Goal: Navigation & Orientation: Find specific page/section

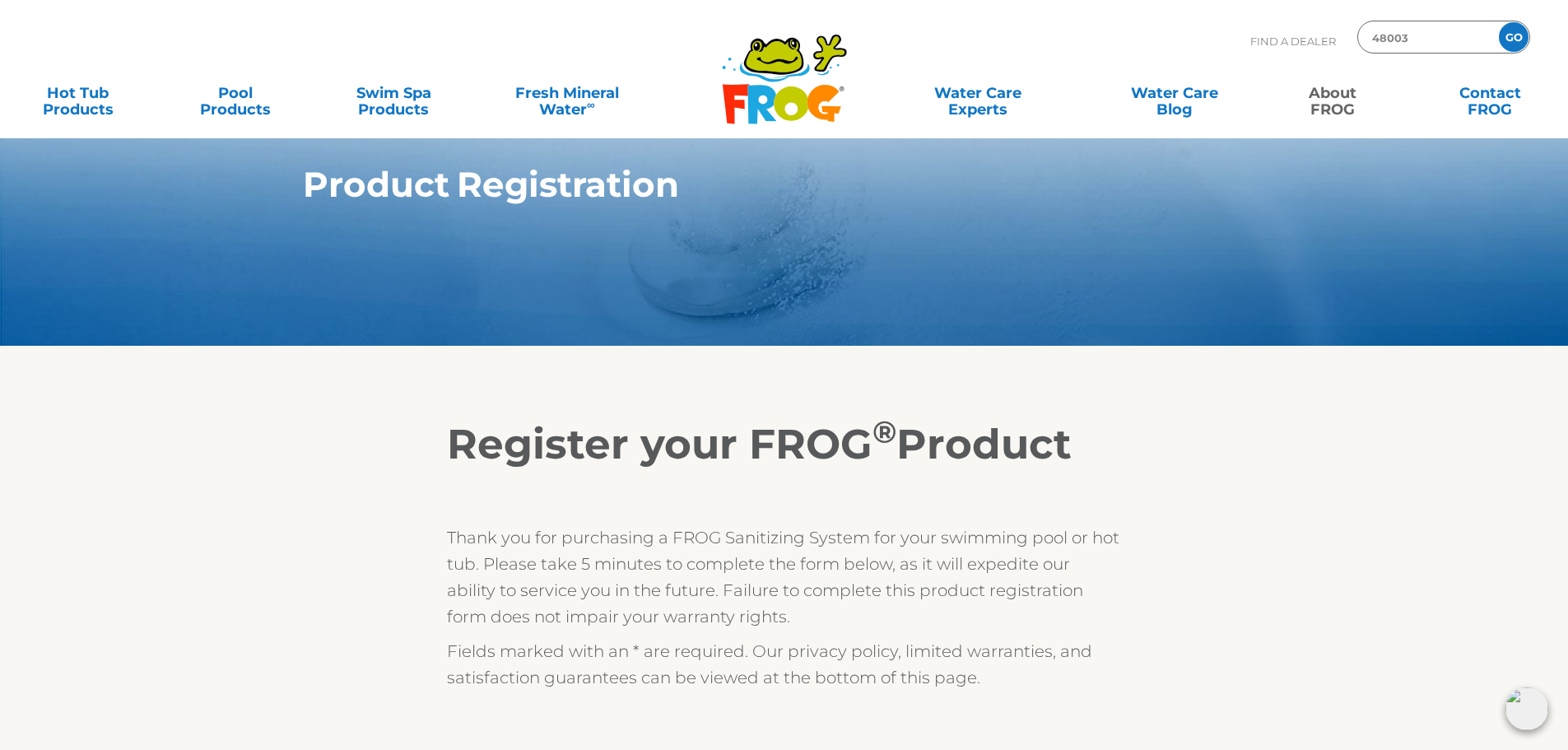
type input "48003"
click at [1499, 23] on input "GO" at bounding box center [1513, 37] width 29 height 29
click at [1512, 48] on input "GO" at bounding box center [1513, 37] width 29 height 29
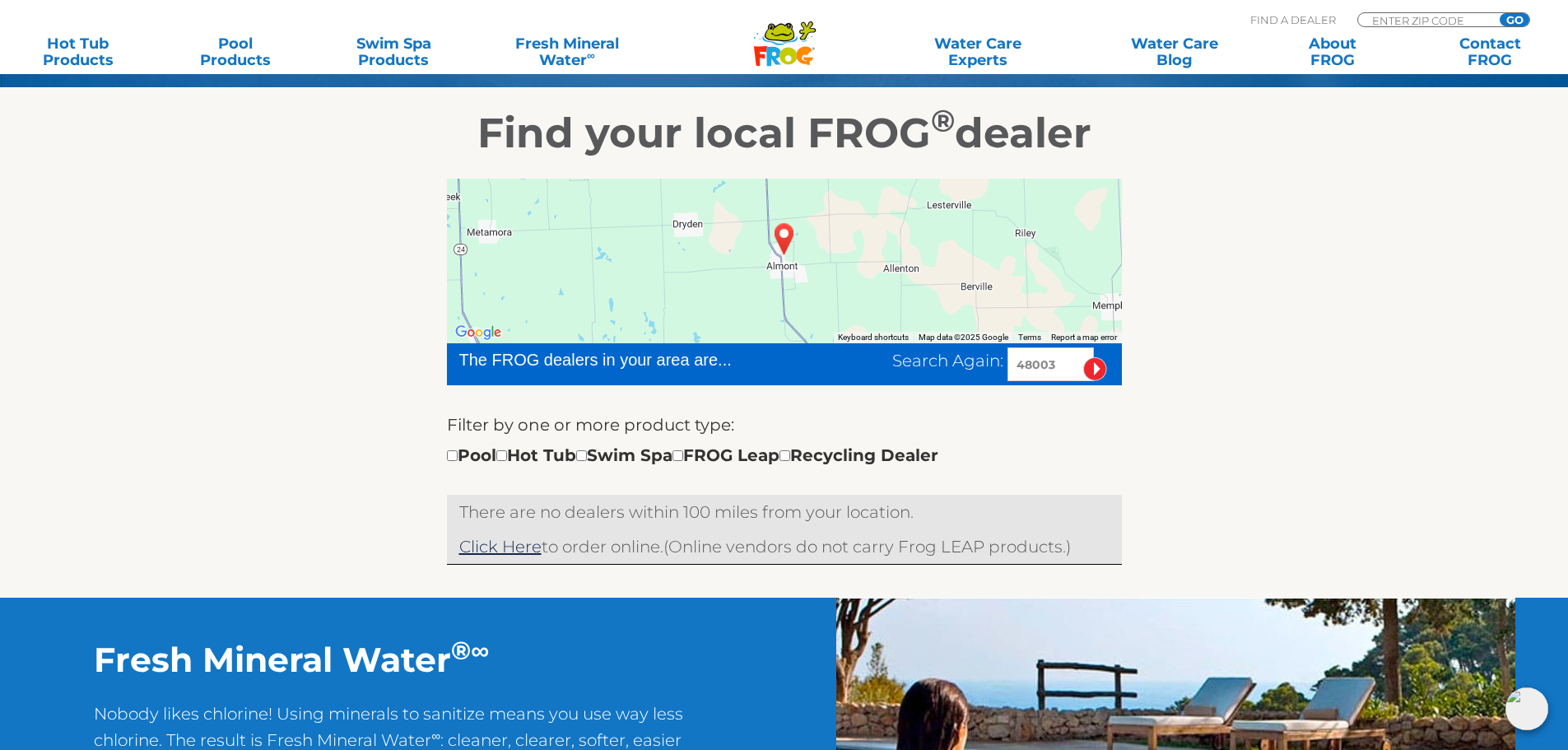
scroll to position [247, 0]
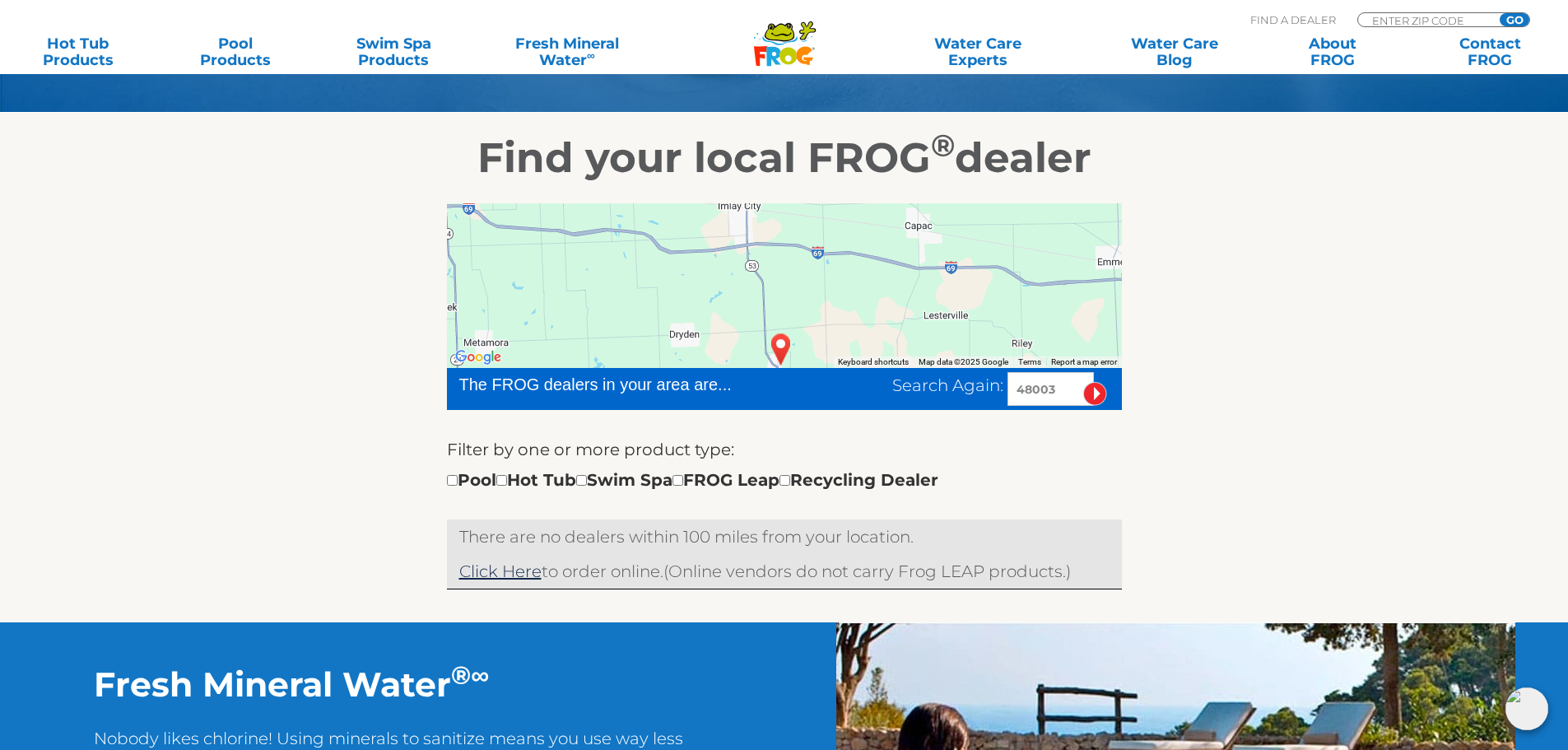
drag, startPoint x: 986, startPoint y: 312, endPoint x: 983, endPoint y: 392, distance: 80.1
click at [983, 394] on div "← Move left → Move right ↑ Move up ↓ Move down + Zoom in - Zoom out Home Jump l…" at bounding box center [784, 396] width 675 height 386
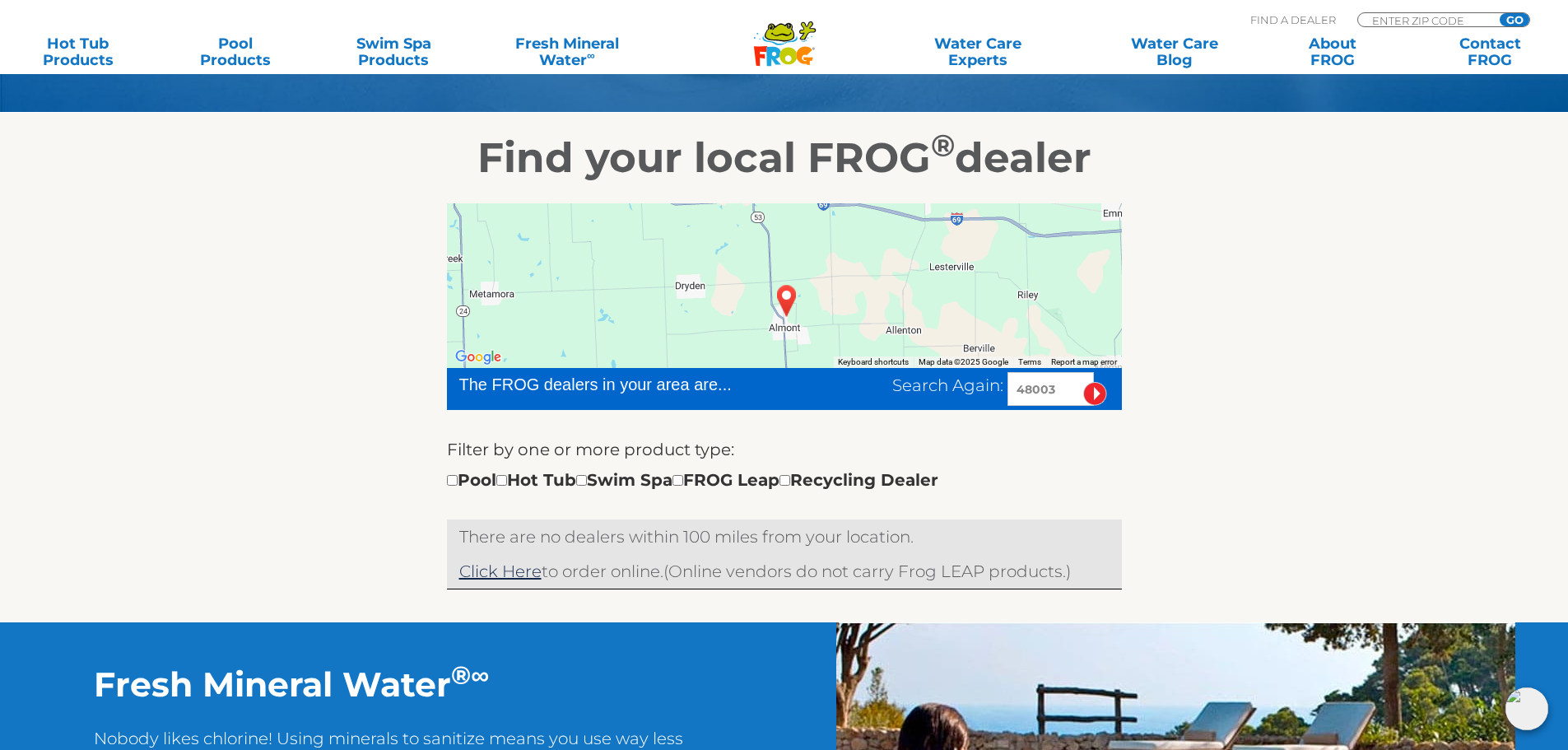
drag, startPoint x: 869, startPoint y: 310, endPoint x: 873, endPoint y: 264, distance: 46.2
click at [873, 264] on div at bounding box center [784, 286] width 675 height 165
